Goal: Consume media (video, audio): Consume media (video, audio)

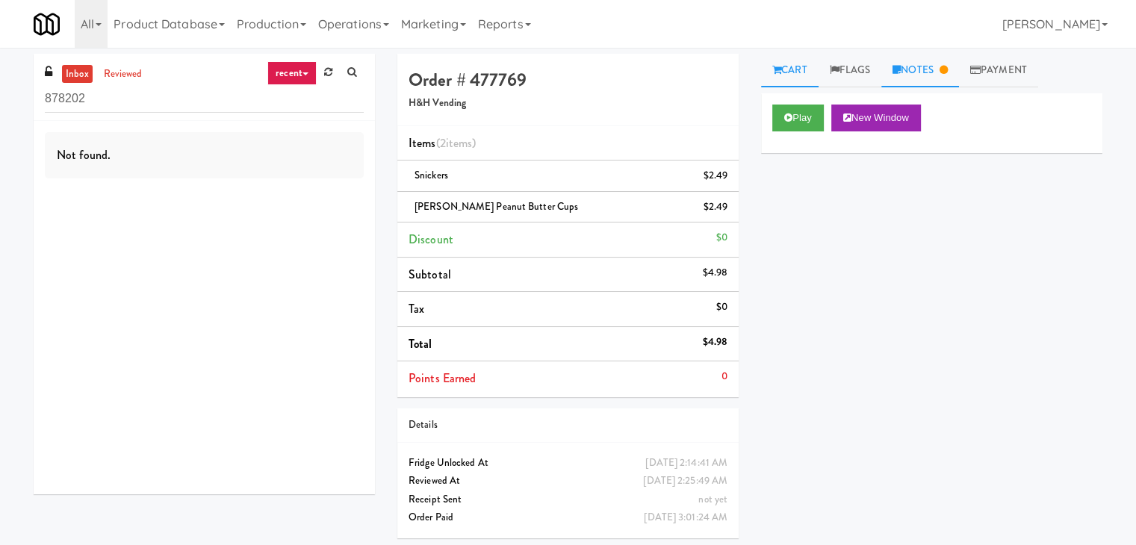
click at [923, 61] on link "Notes" at bounding box center [920, 71] width 78 height 34
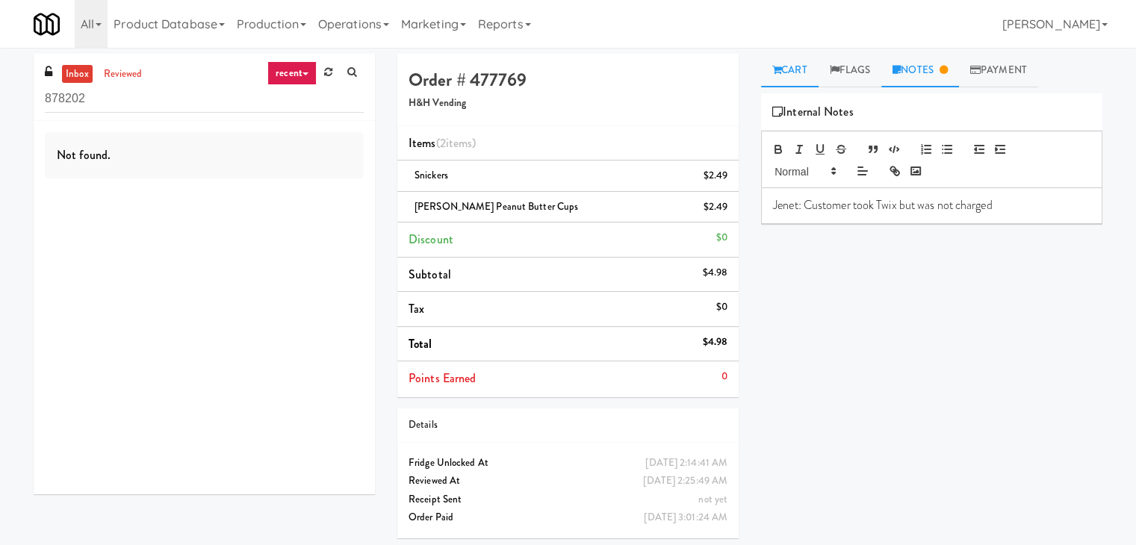
click at [780, 69] on icon at bounding box center [776, 70] width 9 height 10
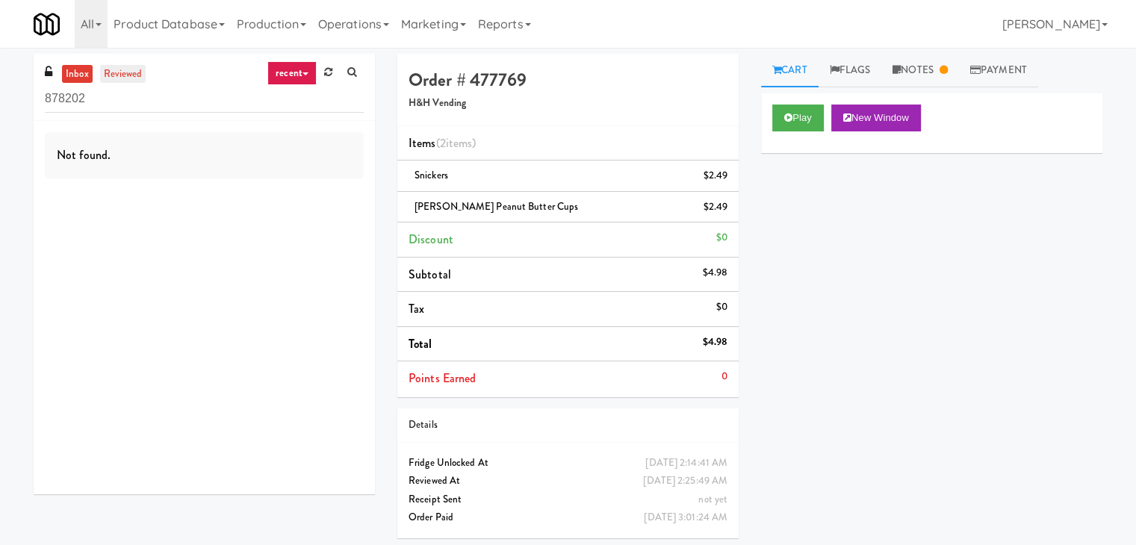
click at [130, 70] on link "reviewed" at bounding box center [123, 74] width 46 height 19
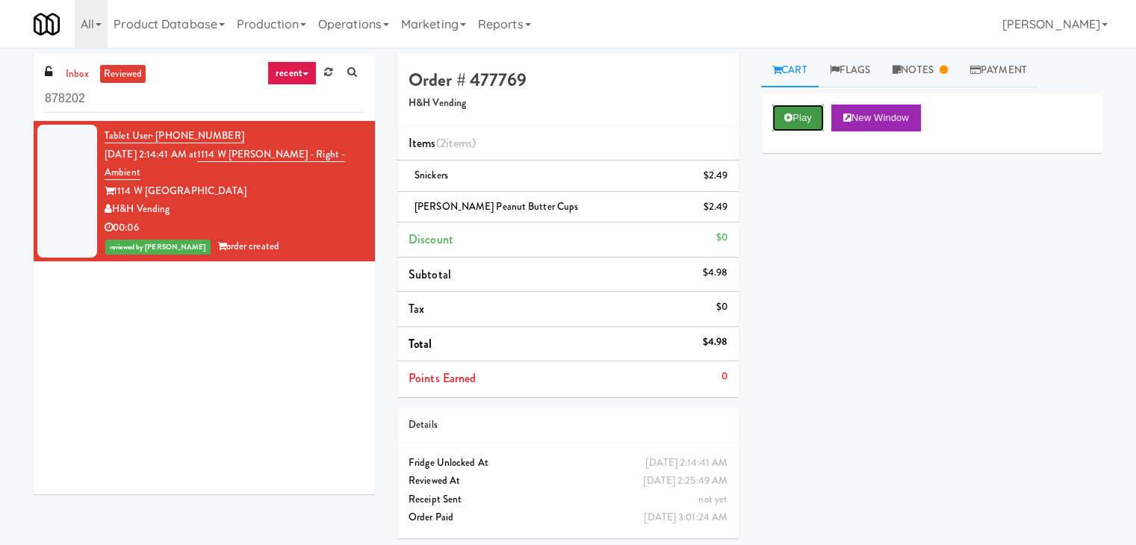
click at [799, 122] on button "Play" at bounding box center [798, 118] width 52 height 27
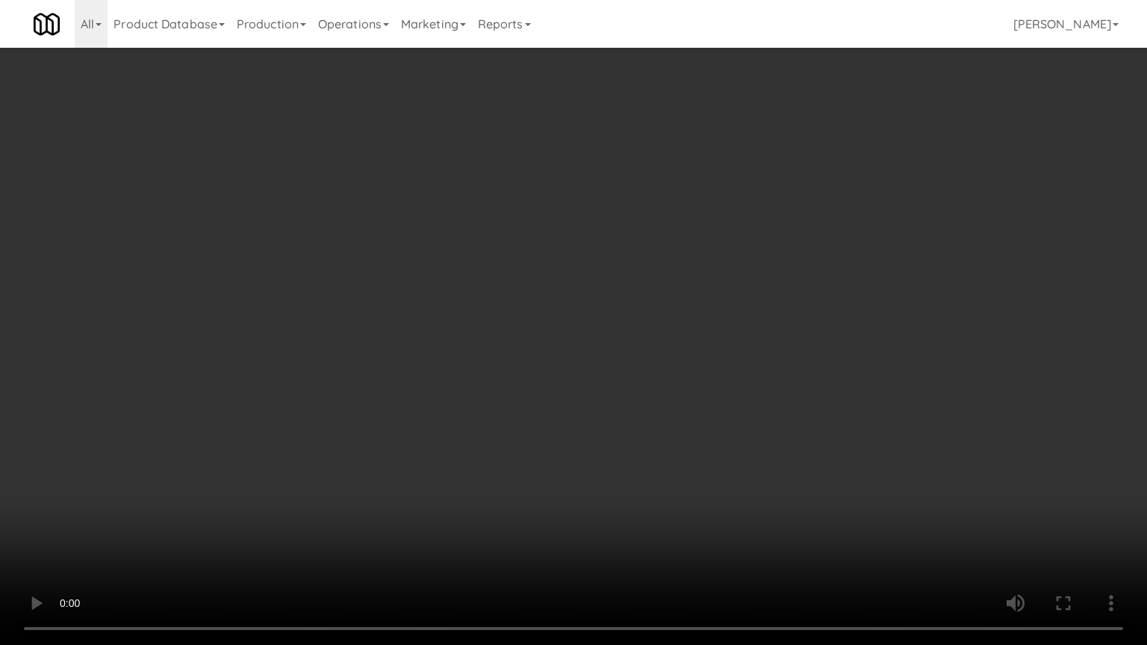
click at [707, 436] on video at bounding box center [573, 322] width 1147 height 645
click at [709, 436] on video at bounding box center [573, 322] width 1147 height 645
click at [710, 436] on video at bounding box center [573, 322] width 1147 height 645
click at [711, 436] on video at bounding box center [573, 322] width 1147 height 645
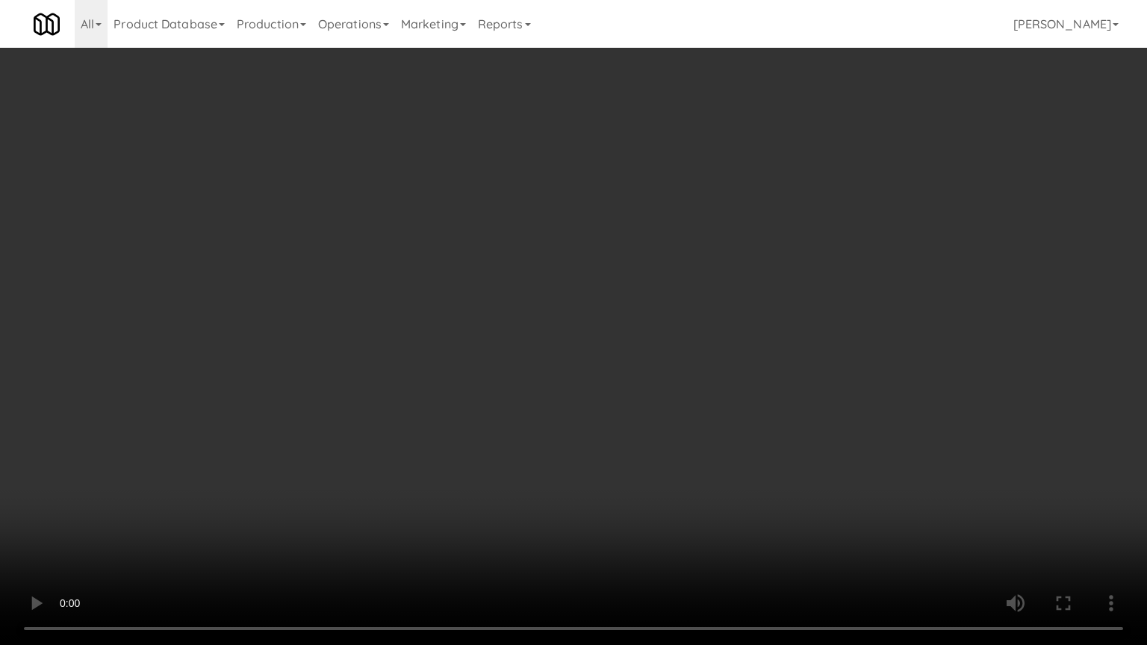
click at [711, 436] on video at bounding box center [573, 322] width 1147 height 645
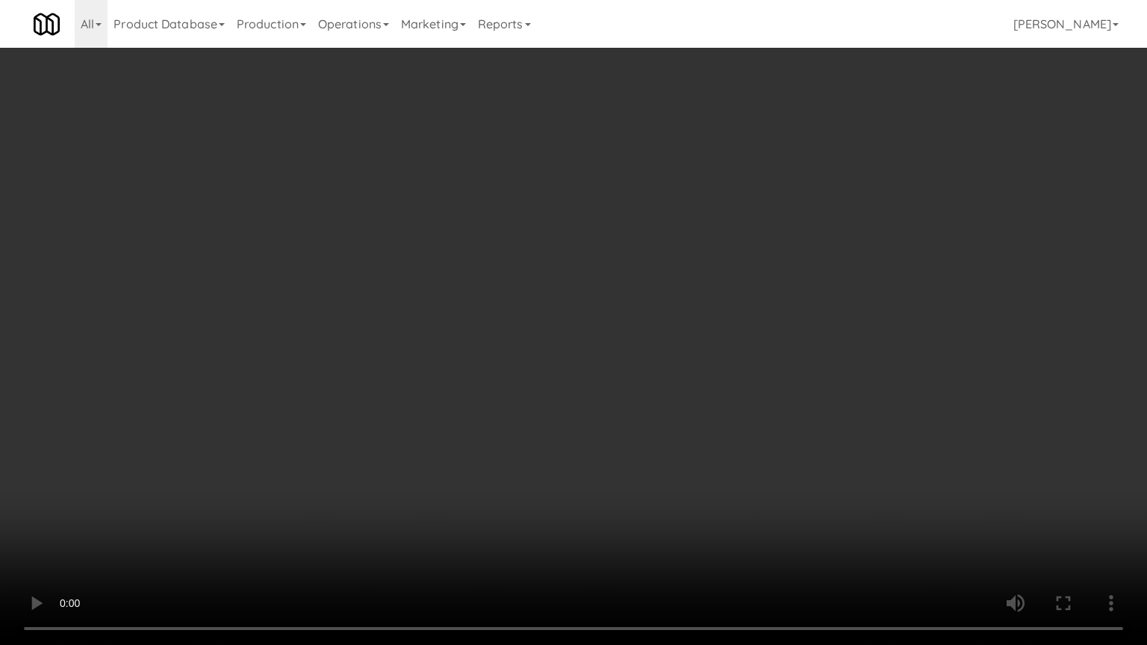
click at [711, 436] on video at bounding box center [573, 322] width 1147 height 645
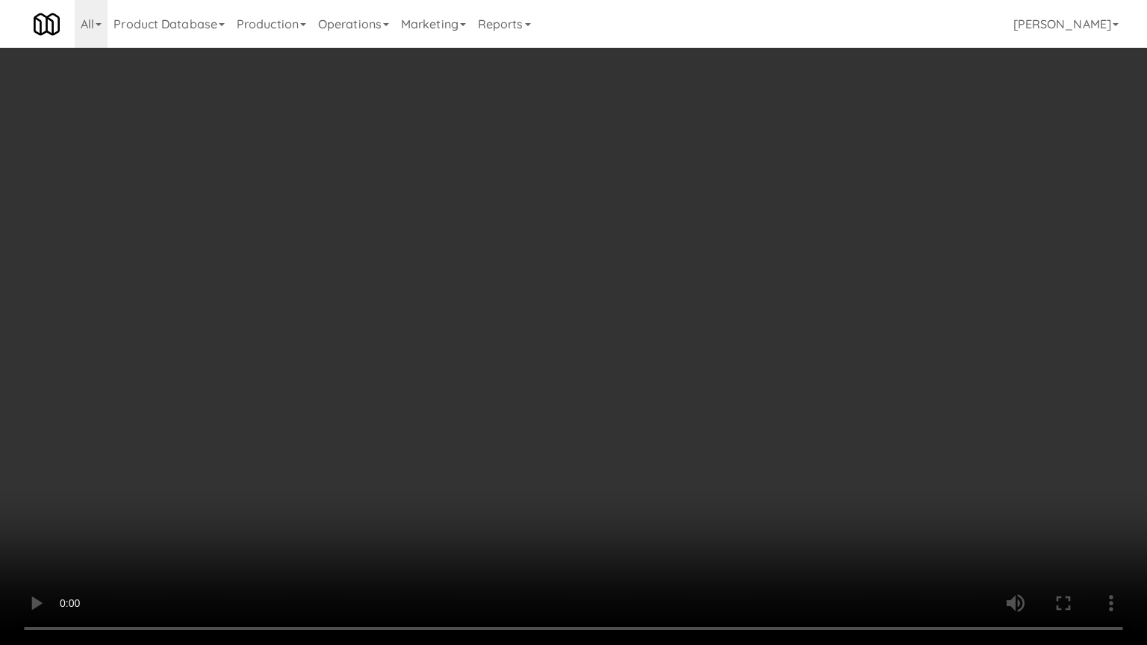
click at [711, 436] on video at bounding box center [573, 322] width 1147 height 645
click at [639, 393] on video at bounding box center [573, 322] width 1147 height 645
click at [641, 383] on video at bounding box center [573, 322] width 1147 height 645
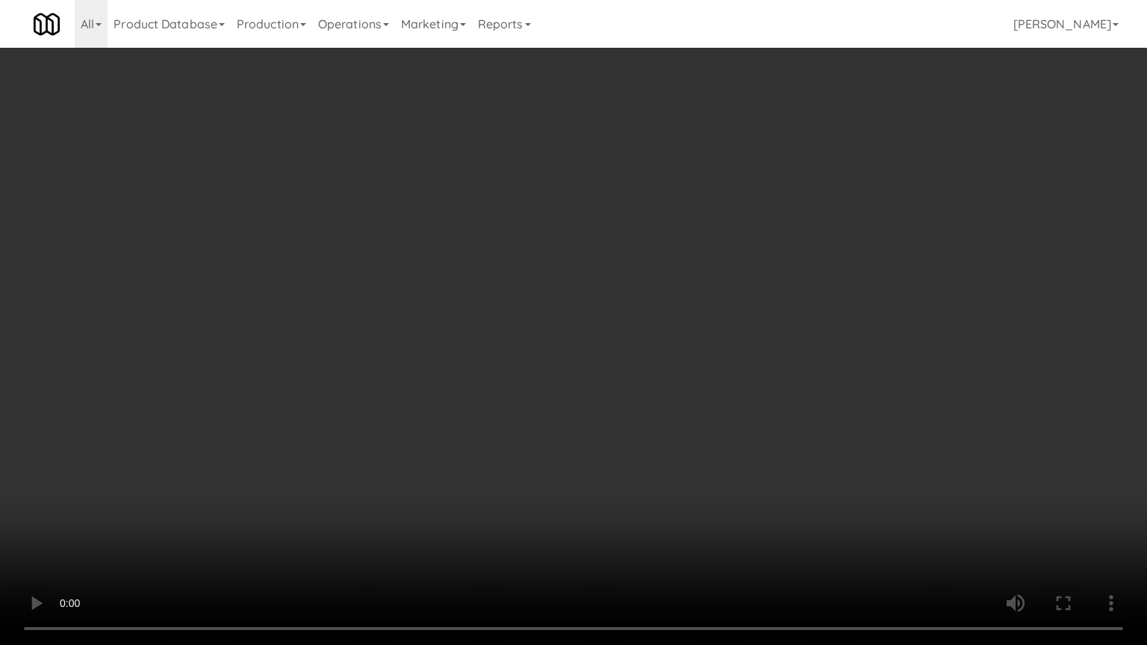
click at [645, 388] on video at bounding box center [573, 322] width 1147 height 645
click at [648, 396] on video at bounding box center [573, 322] width 1147 height 645
click at [653, 396] on video at bounding box center [573, 322] width 1147 height 645
click at [653, 397] on video at bounding box center [573, 322] width 1147 height 645
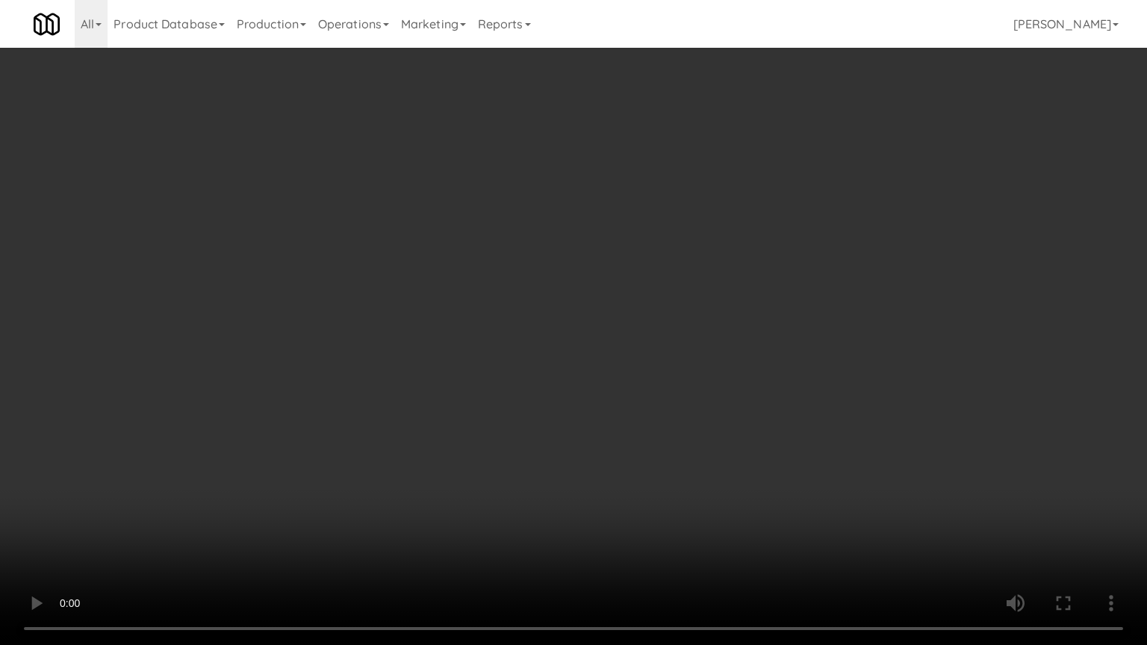
click at [622, 411] on video at bounding box center [573, 322] width 1147 height 645
click at [630, 411] on video at bounding box center [573, 322] width 1147 height 645
click at [630, 412] on video at bounding box center [573, 322] width 1147 height 645
click at [624, 421] on video at bounding box center [573, 322] width 1147 height 645
click at [598, 414] on video at bounding box center [573, 322] width 1147 height 645
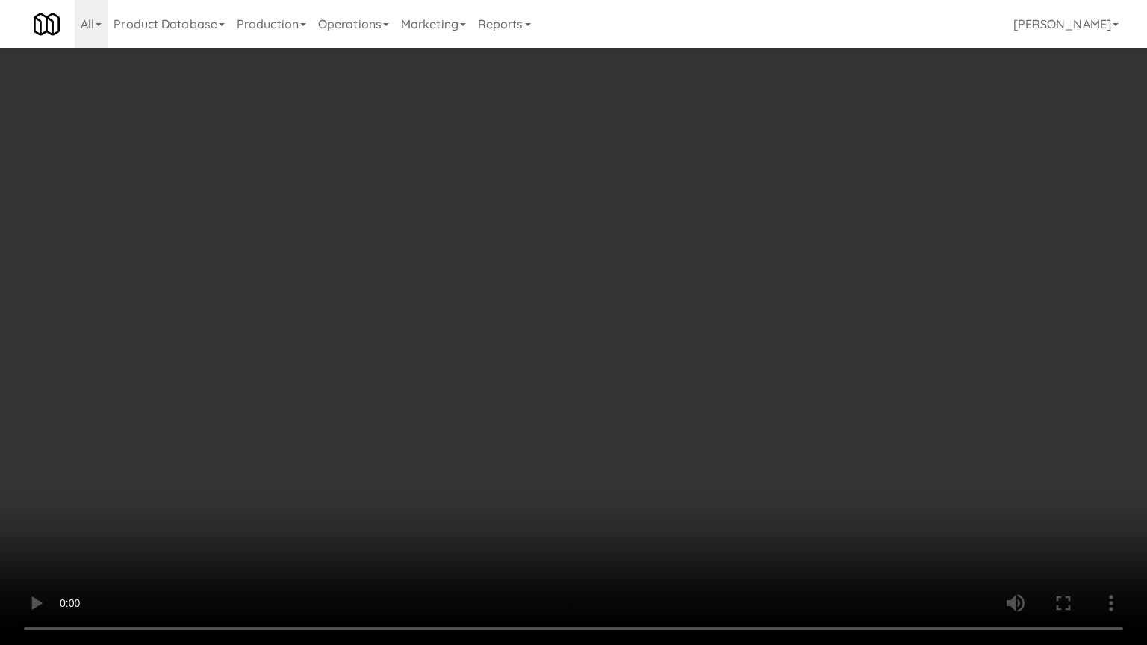
click at [594, 412] on video at bounding box center [573, 322] width 1147 height 645
click at [601, 412] on video at bounding box center [573, 322] width 1147 height 645
click at [583, 421] on video at bounding box center [573, 322] width 1147 height 645
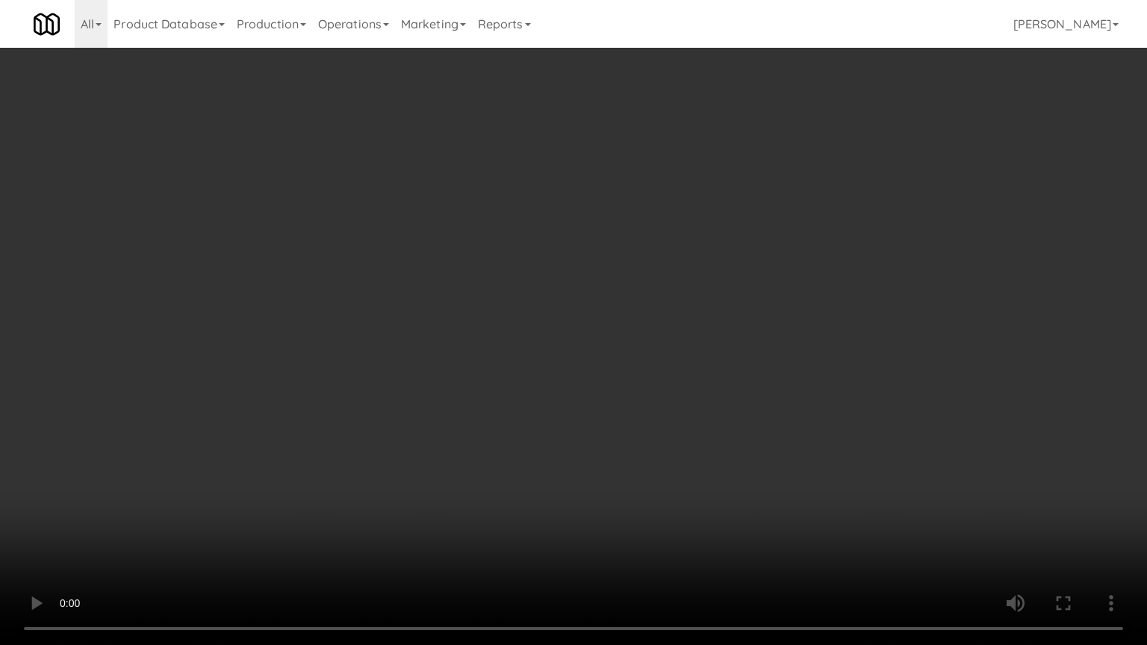
click at [595, 427] on video at bounding box center [573, 322] width 1147 height 645
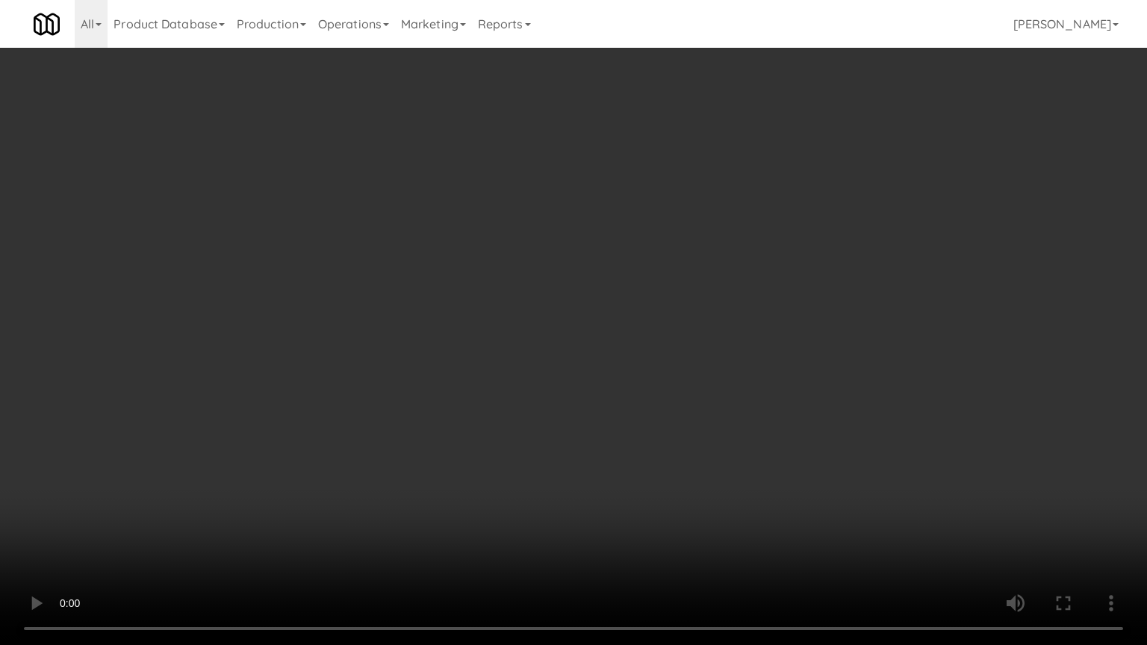
click at [595, 427] on video at bounding box center [573, 322] width 1147 height 645
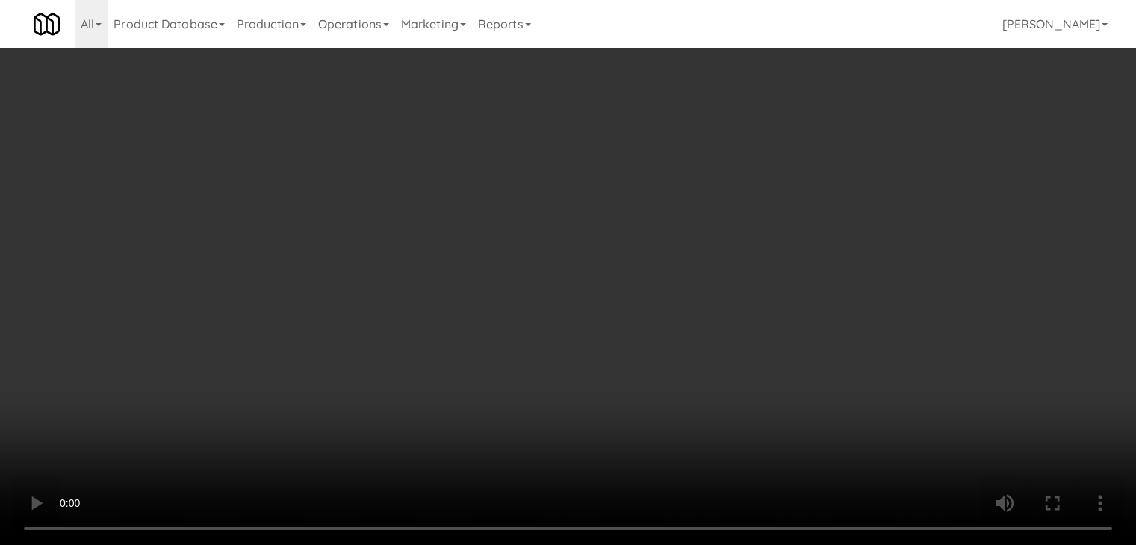
click at [905, 74] on link "Notes" at bounding box center [920, 71] width 78 height 34
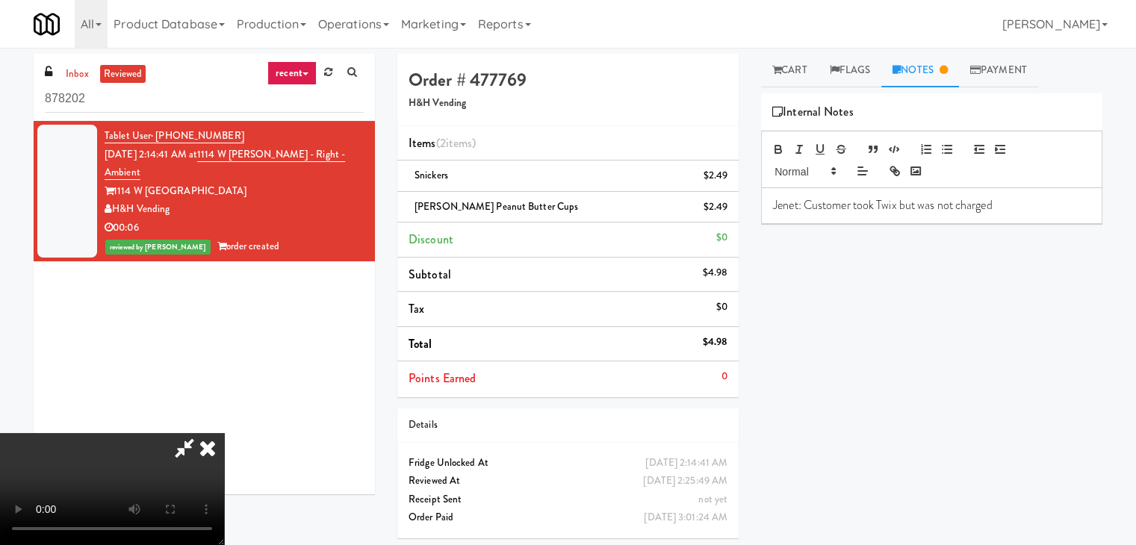
click at [224, 433] on video at bounding box center [112, 489] width 224 height 112
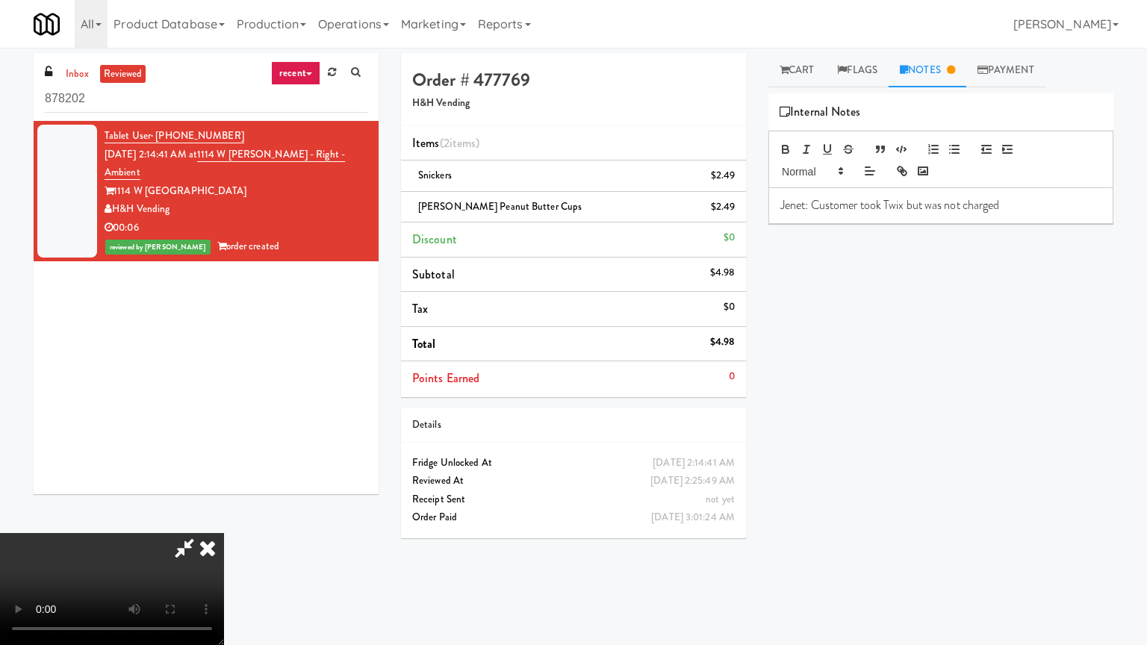
click at [224, 533] on video at bounding box center [112, 589] width 224 height 112
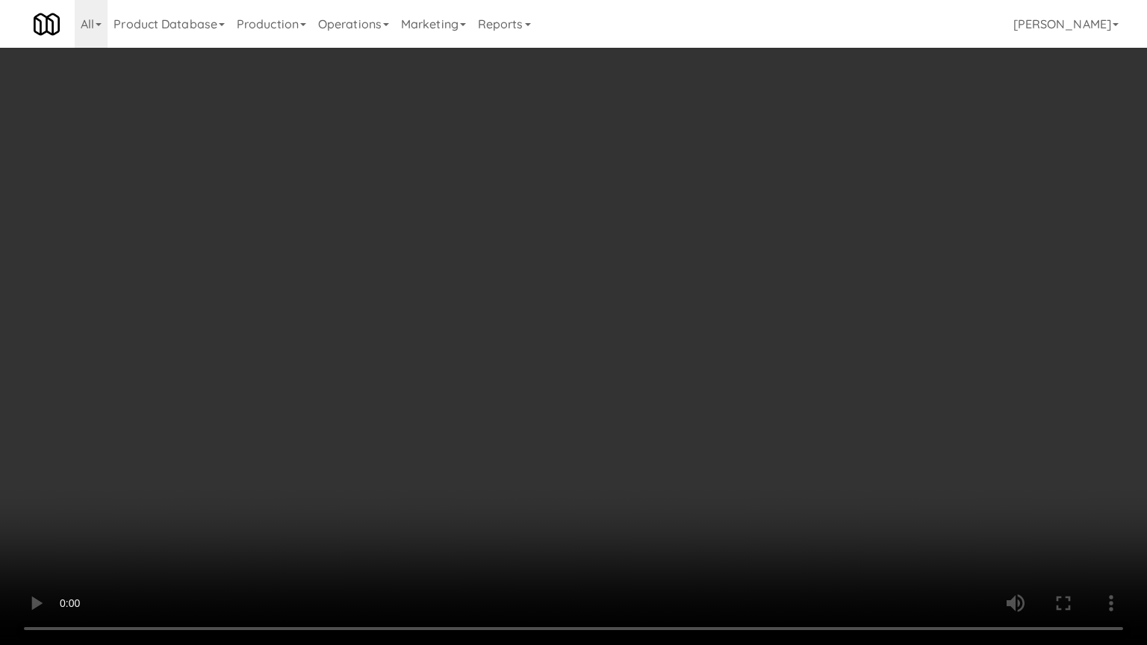
click at [710, 430] on video at bounding box center [573, 322] width 1147 height 645
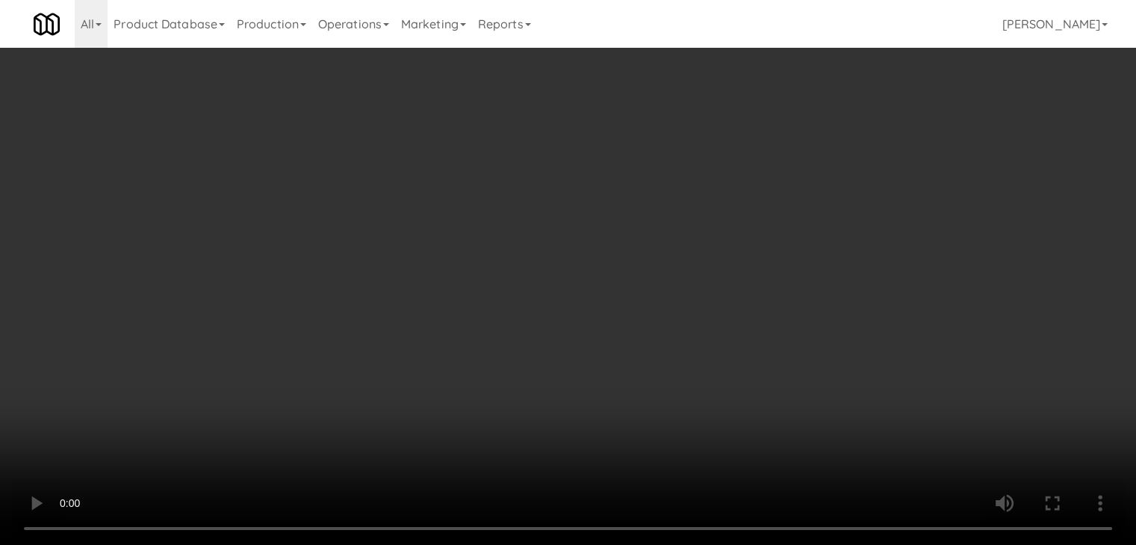
click at [619, 430] on video at bounding box center [568, 272] width 1136 height 545
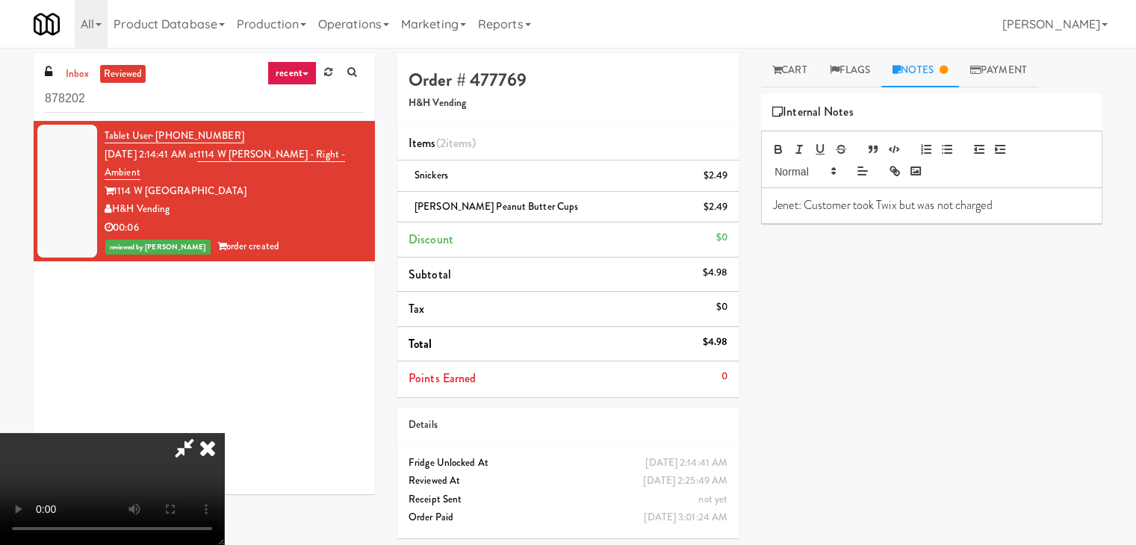
click at [224, 433] on video at bounding box center [112, 489] width 224 height 112
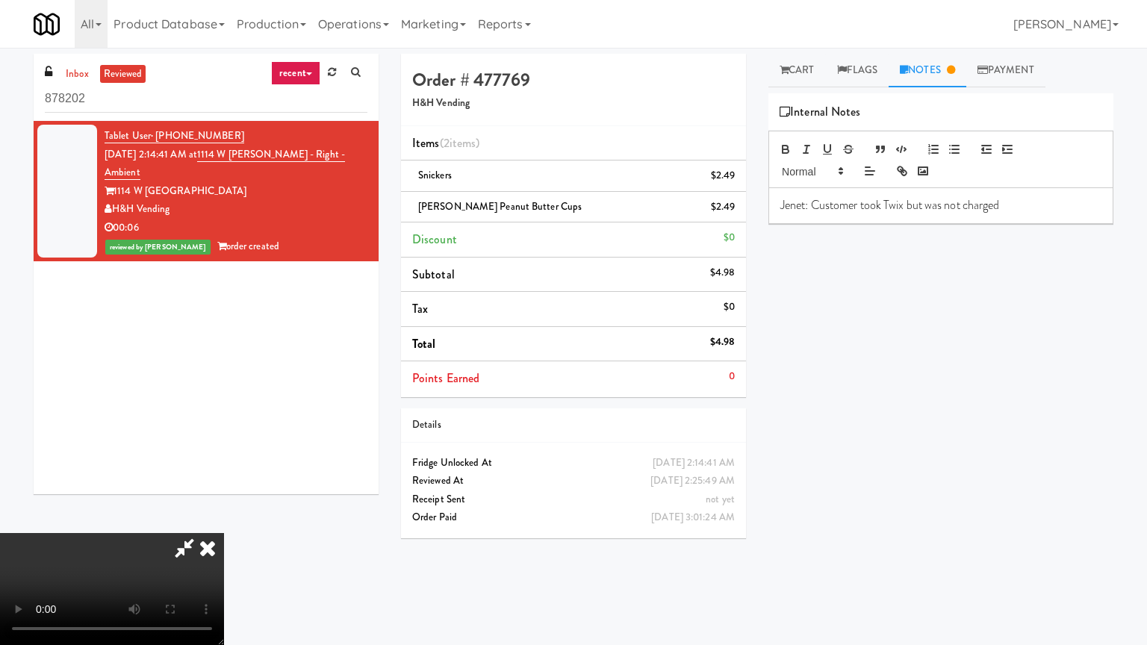
click at [224, 533] on video at bounding box center [112, 589] width 224 height 112
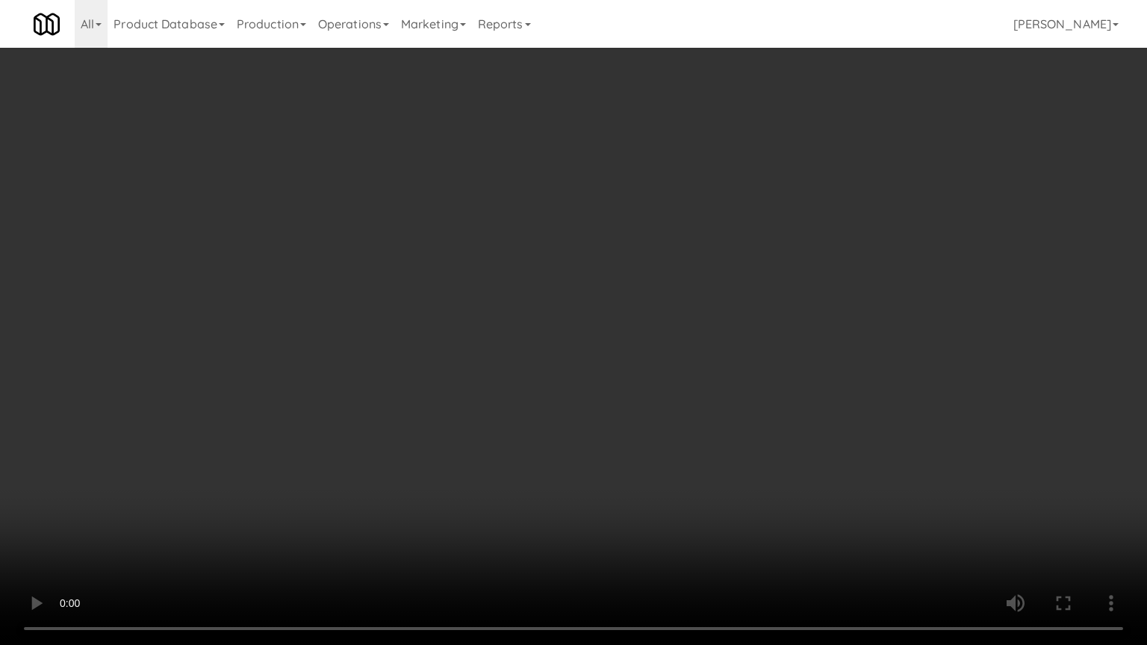
click at [761, 522] on video at bounding box center [573, 322] width 1147 height 645
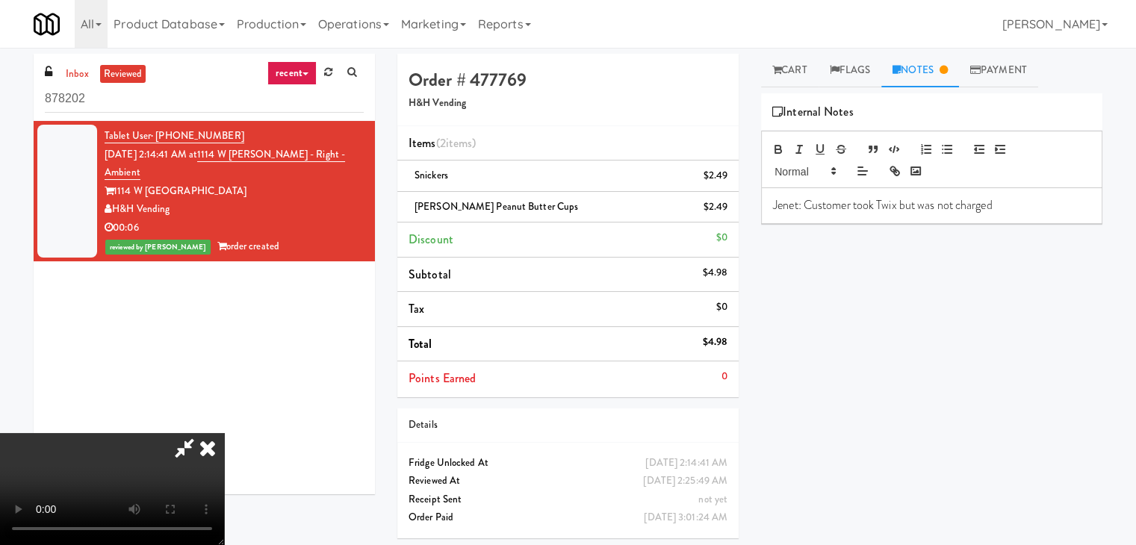
click at [224, 437] on video at bounding box center [112, 489] width 224 height 112
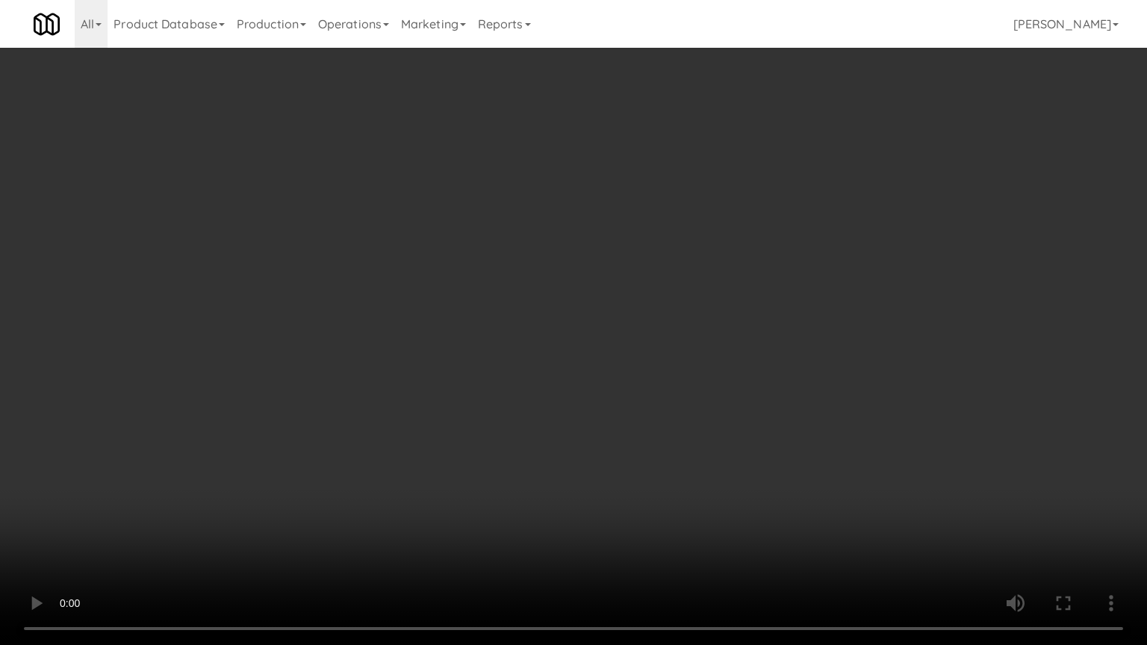
click at [1135, 510] on video at bounding box center [573, 322] width 1147 height 645
click at [1135, 509] on video at bounding box center [573, 322] width 1147 height 645
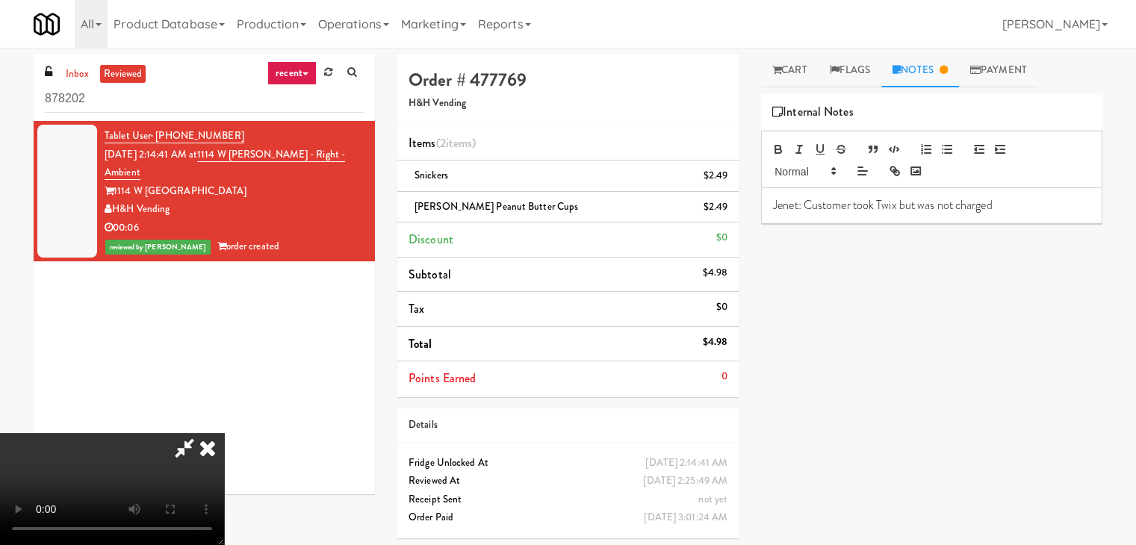
click at [224, 433] on icon at bounding box center [207, 448] width 33 height 30
